Goal: Find specific page/section: Find specific page/section

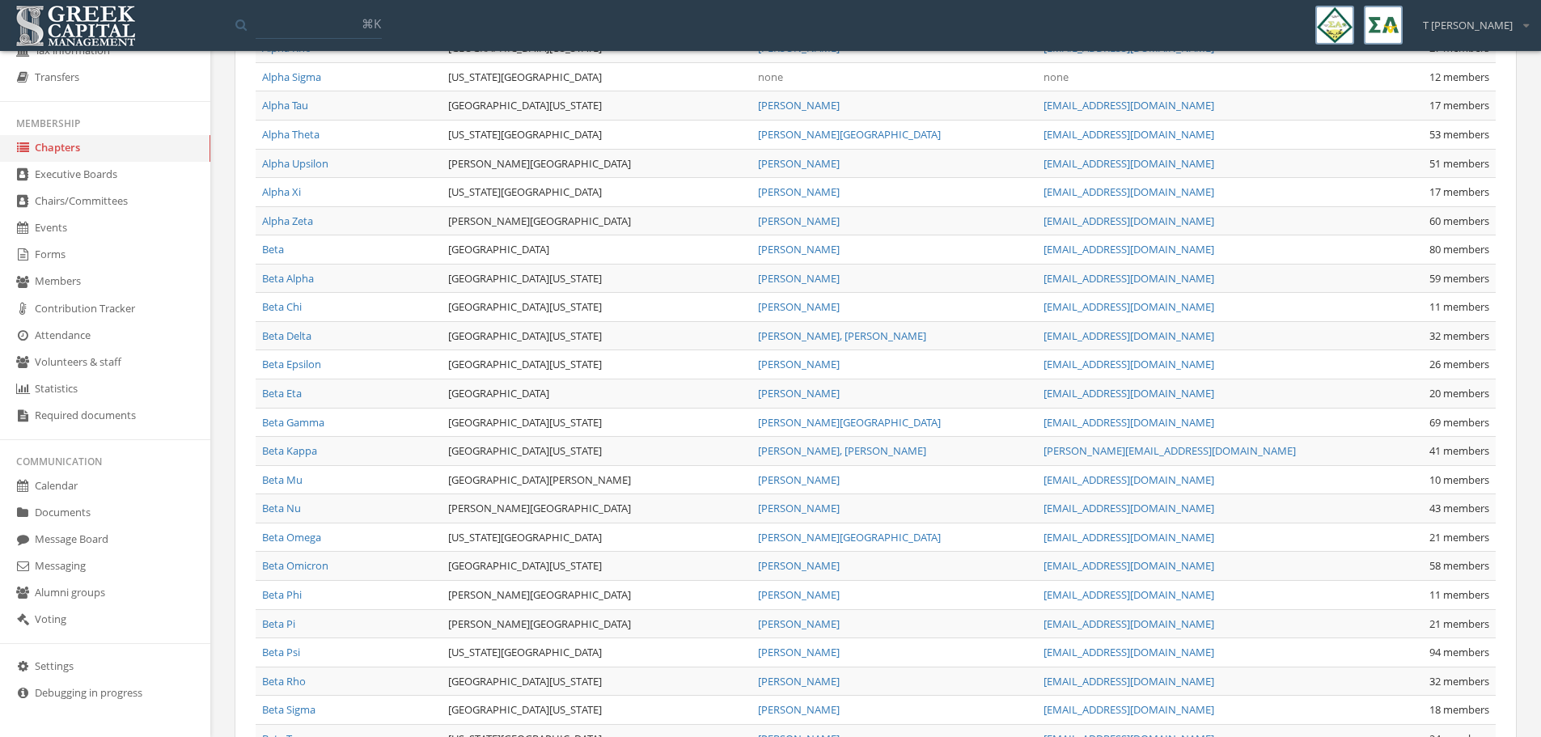
scroll to position [607, 0]
click at [66, 247] on link "Forms" at bounding box center [105, 255] width 210 height 27
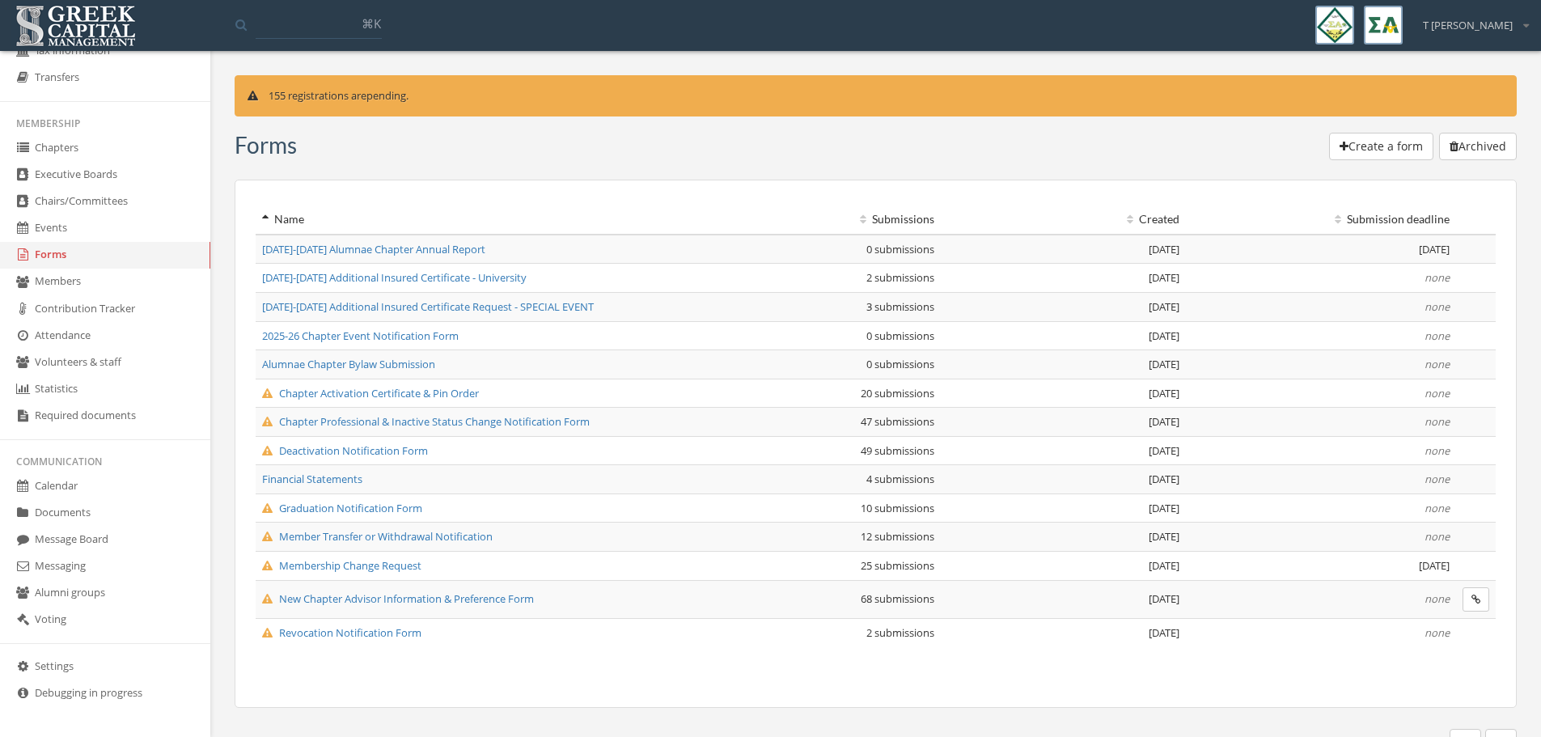
click at [370, 447] on span "Deactivation Notification Form" at bounding box center [345, 450] width 166 height 15
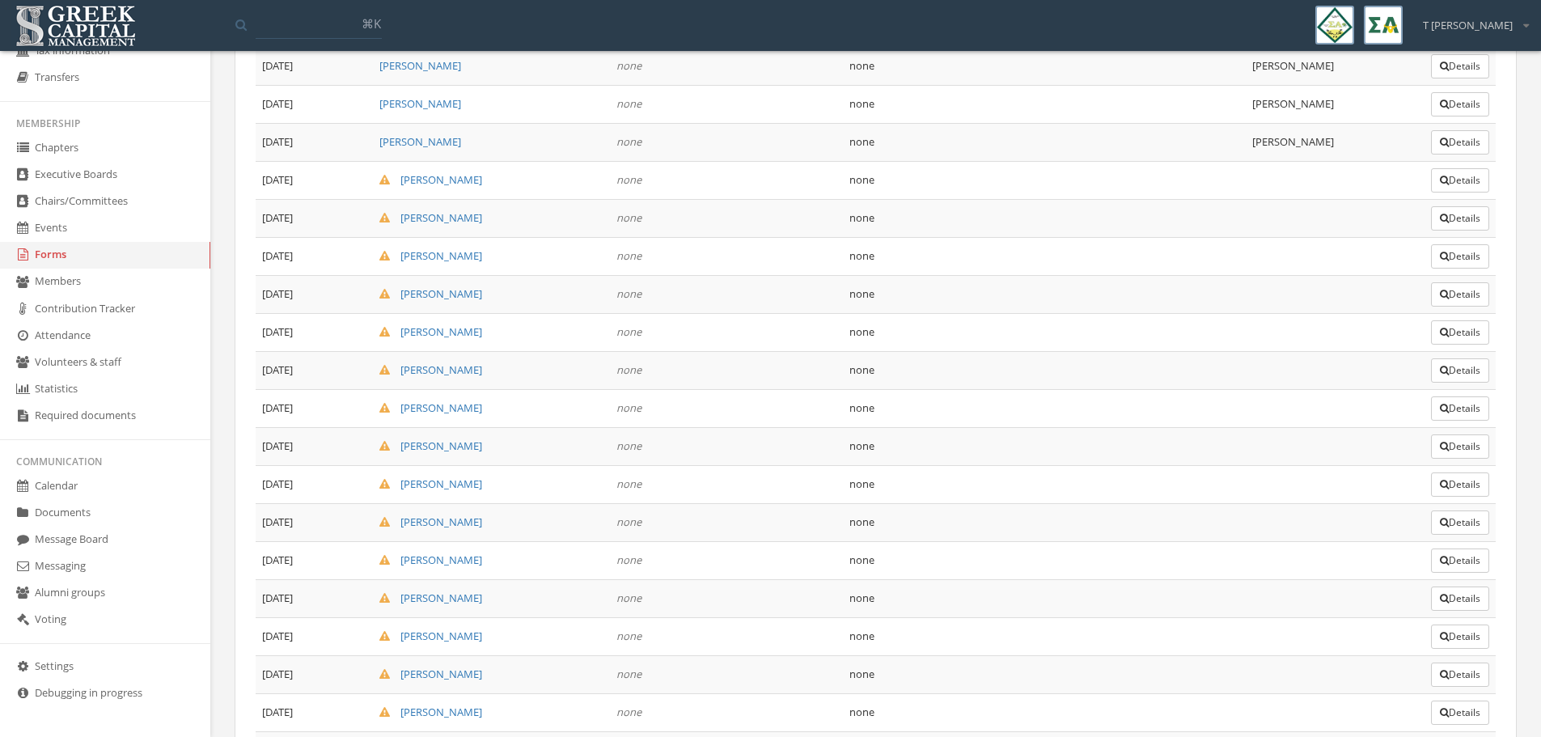
scroll to position [1669, 0]
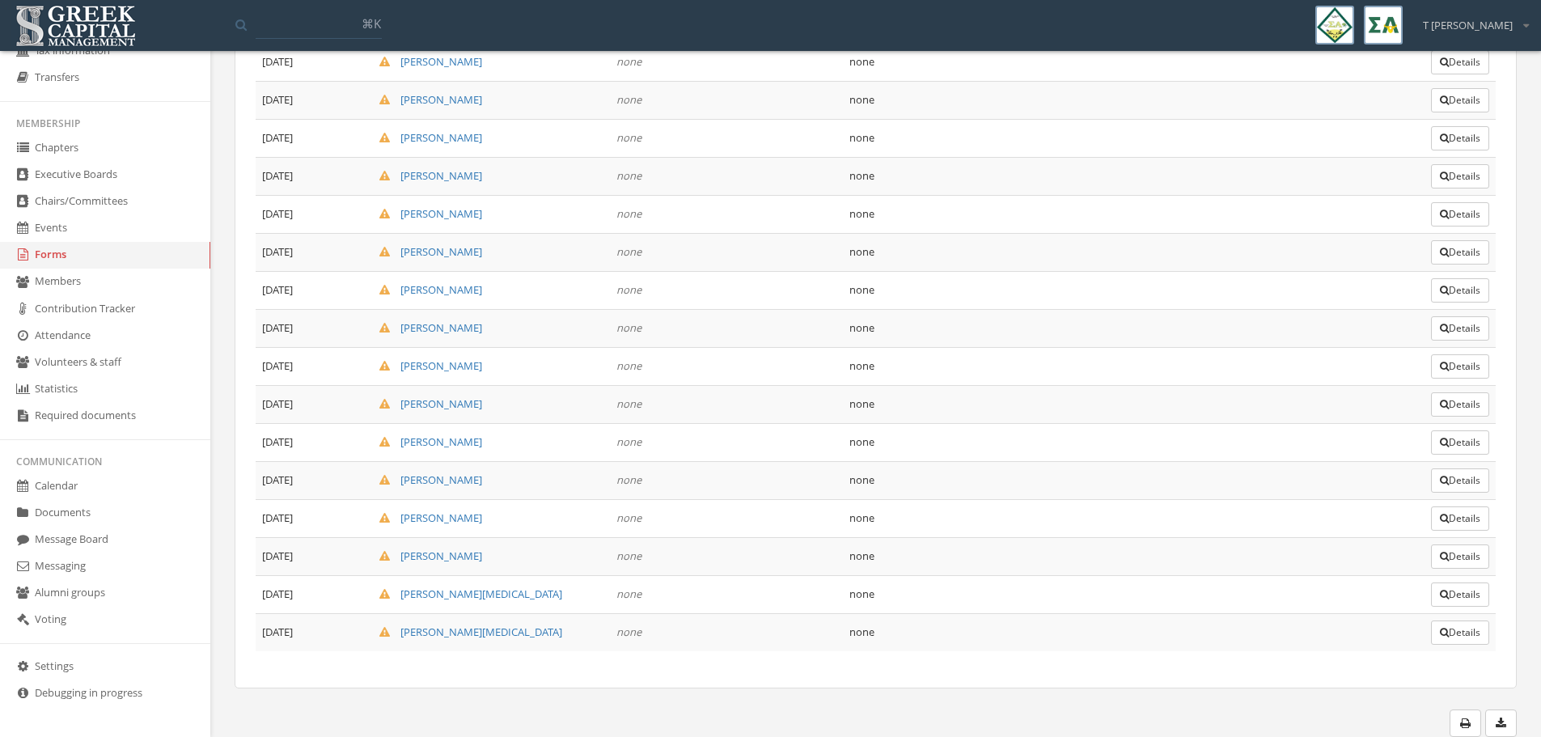
click at [1474, 628] on button "Details" at bounding box center [1460, 632] width 58 height 24
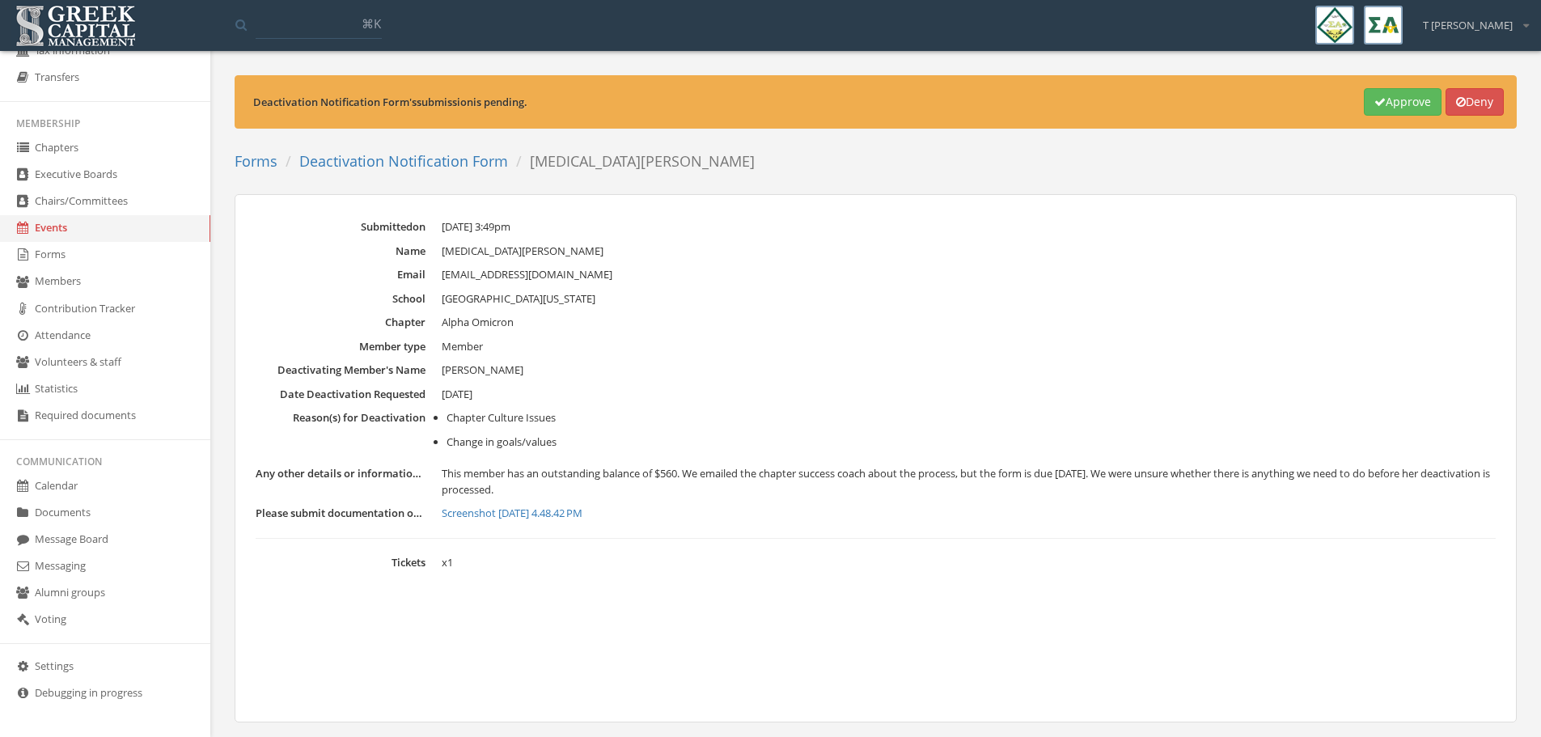
click at [371, 164] on link "Deactivation Notification Form" at bounding box center [403, 160] width 209 height 19
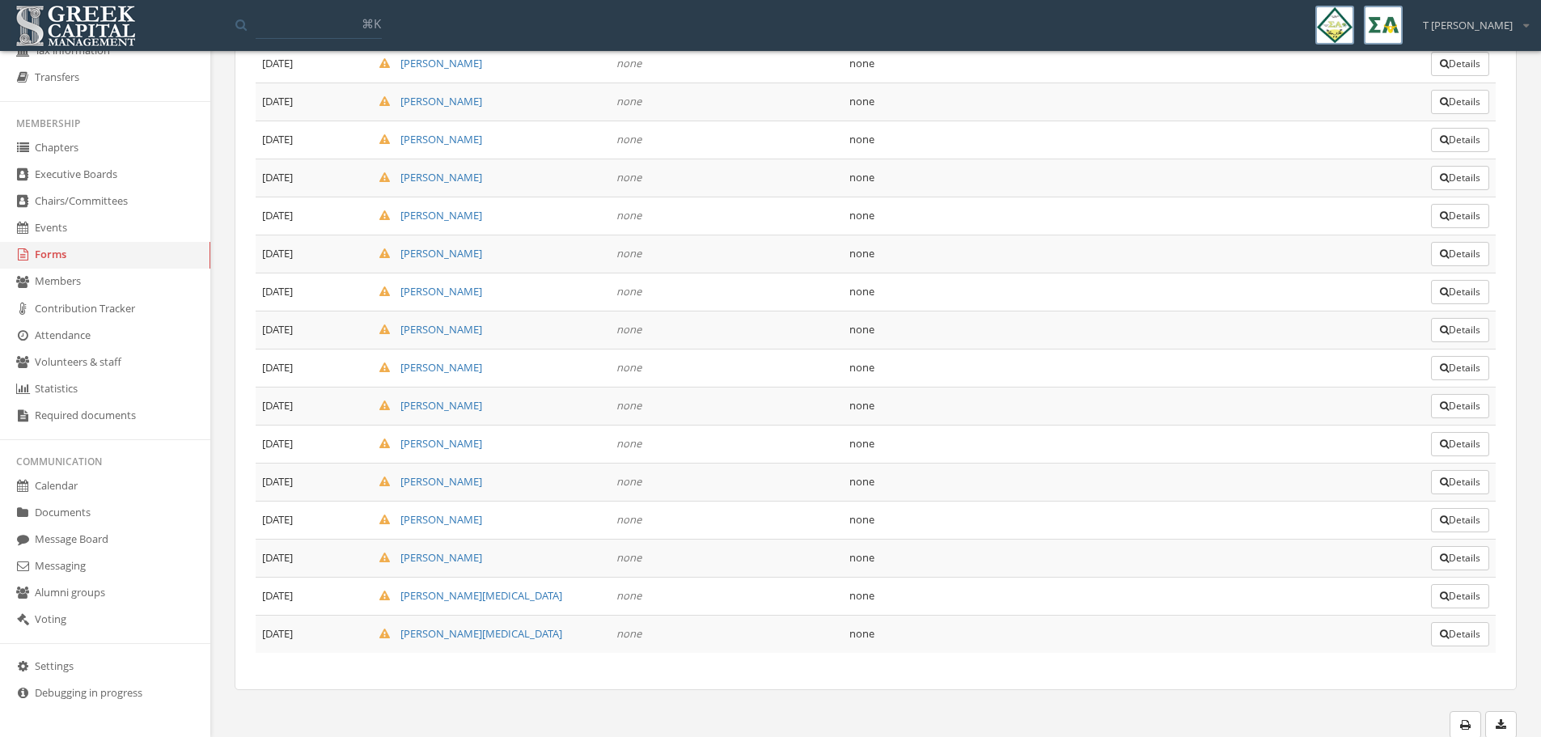
scroll to position [1669, 0]
